Goal: Task Accomplishment & Management: Use online tool/utility

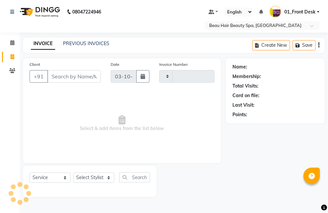
select select "service"
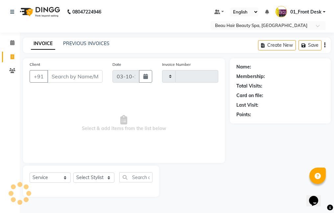
type input "2373"
select select "3470"
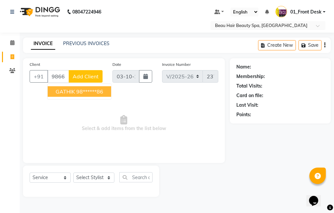
click at [70, 88] on span "GATHIK" at bounding box center [65, 91] width 19 height 7
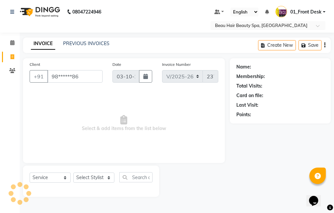
type input "98******86"
select select "1: Object"
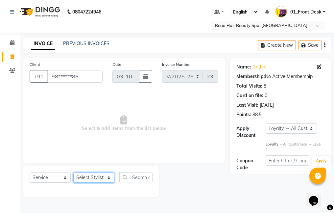
click at [95, 176] on select "Select Stylist 01_Front Desk 04_Lavanya 07_Manjushree 11_Ramesh 15_Adrish 26_Sr…" at bounding box center [93, 177] width 41 height 10
select select "15615"
click at [73, 172] on select "Select Stylist 01_Front Desk 04_Lavanya 07_Manjushree 11_Ramesh 15_Adrish 26_Sr…" at bounding box center [93, 177] width 41 height 10
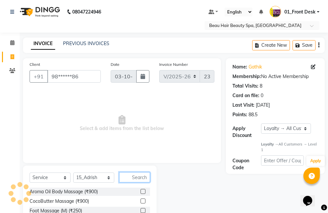
click at [146, 178] on input "text" at bounding box center [134, 177] width 31 height 10
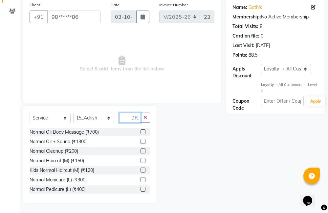
type input "NOR"
click at [141, 160] on label at bounding box center [143, 160] width 5 height 5
click at [141, 160] on input "checkbox" at bounding box center [143, 160] width 4 height 4
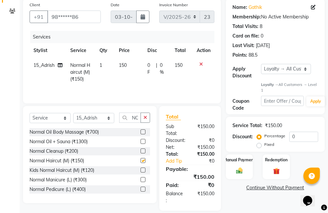
checkbox input "false"
click at [145, 118] on icon "button" at bounding box center [146, 117] width 4 height 5
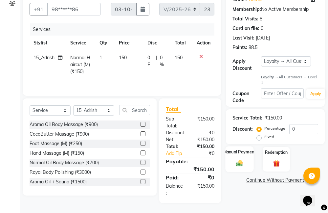
click at [240, 154] on label "Manual Payment" at bounding box center [239, 152] width 33 height 6
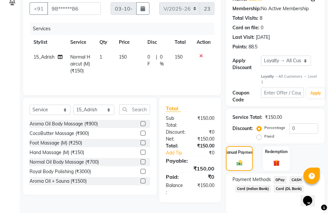
scroll to position [91, 0]
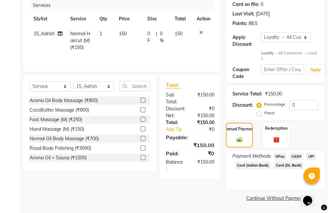
click at [296, 154] on span "CASH" at bounding box center [296, 156] width 14 height 8
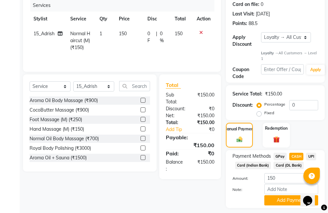
scroll to position [109, 0]
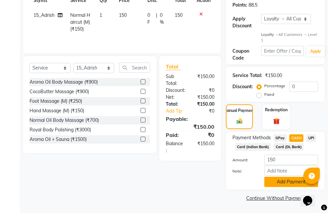
click at [285, 181] on button "Add Payment" at bounding box center [292, 181] width 54 height 10
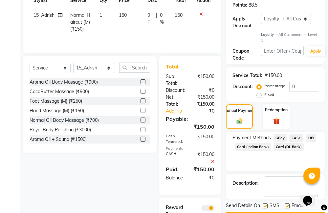
scroll to position [155, 0]
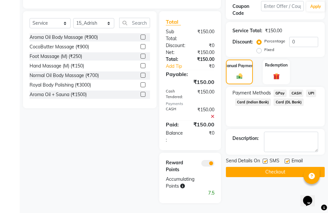
click at [281, 167] on button "Checkout" at bounding box center [275, 172] width 99 height 10
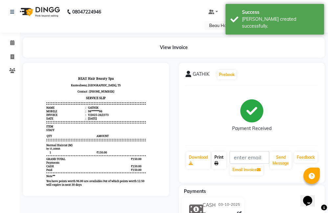
click at [217, 160] on link "Print" at bounding box center [219, 159] width 14 height 17
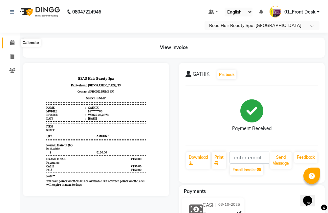
click at [12, 40] on icon at bounding box center [12, 42] width 4 height 5
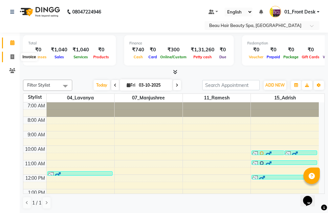
click at [17, 56] on span at bounding box center [13, 57] width 12 height 8
select select "service"
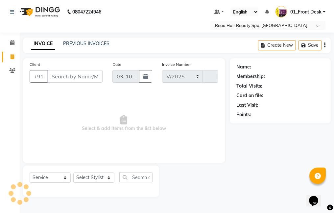
select select "3470"
type input "2374"
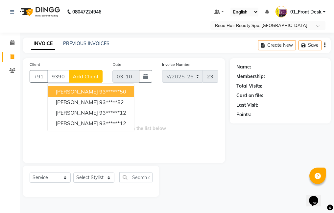
click at [58, 93] on span "[PERSON_NAME]" at bounding box center [77, 91] width 42 height 7
type input "93******50"
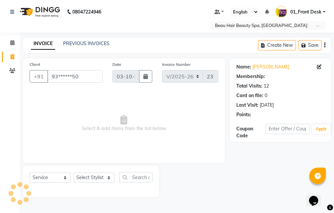
select select "1: Object"
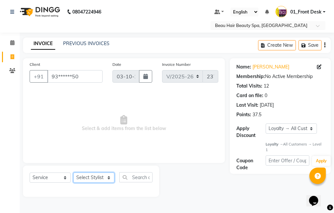
click at [89, 175] on select "Select Stylist 01_Front Desk 04_Lavanya 07_Manjushree 11_Ramesh 15_Adrish 26_Sr…" at bounding box center [93, 177] width 41 height 10
select select "15615"
click at [73, 172] on select "Select Stylist 01_Front Desk 04_Lavanya 07_Manjushree 11_Ramesh 15_Adrish 26_Sr…" at bounding box center [93, 177] width 41 height 10
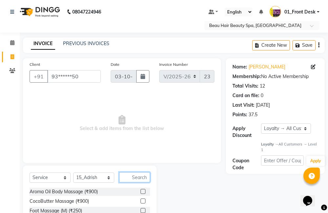
click at [131, 177] on input "text" at bounding box center [134, 177] width 31 height 10
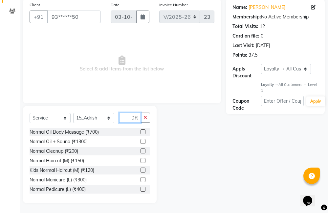
type input "NOR"
click at [141, 159] on label at bounding box center [143, 160] width 5 height 5
click at [141, 159] on input "checkbox" at bounding box center [143, 160] width 4 height 4
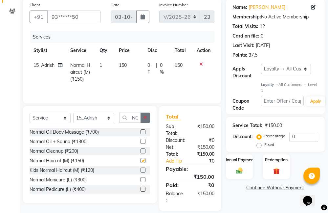
checkbox input "false"
click at [143, 119] on button "button" at bounding box center [146, 117] width 10 height 10
click at [128, 61] on td "150" at bounding box center [129, 72] width 29 height 29
select select "15615"
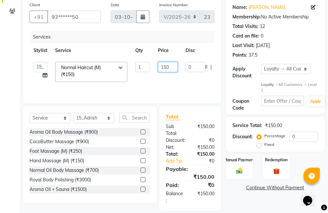
click at [170, 66] on input "150" at bounding box center [168, 67] width 20 height 10
type input "1"
type input "200"
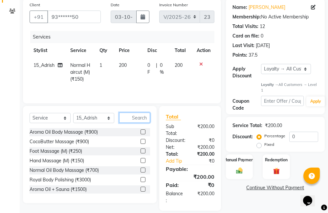
click at [128, 115] on input "text" at bounding box center [134, 117] width 31 height 10
click at [238, 164] on div "Manual Payment" at bounding box center [239, 167] width 28 height 26
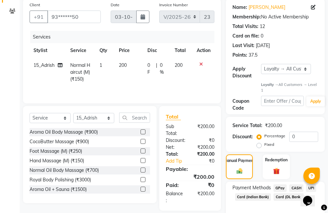
click at [293, 184] on span "CASH" at bounding box center [296, 188] width 14 height 8
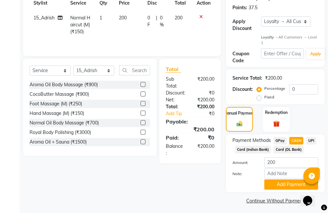
scroll to position [109, 0]
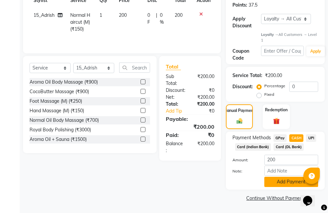
click at [279, 181] on button "Add Payment" at bounding box center [292, 181] width 54 height 10
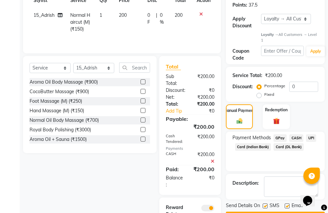
scroll to position [155, 0]
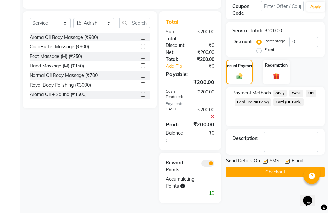
click at [259, 173] on button "Checkout" at bounding box center [275, 172] width 99 height 10
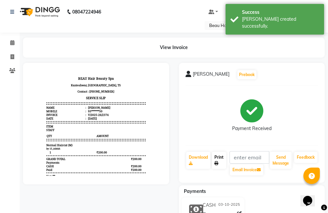
click at [218, 158] on link "Print" at bounding box center [219, 159] width 14 height 17
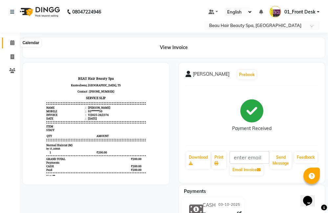
click at [11, 42] on icon at bounding box center [12, 42] width 4 height 5
